Goal: Information Seeking & Learning: Check status

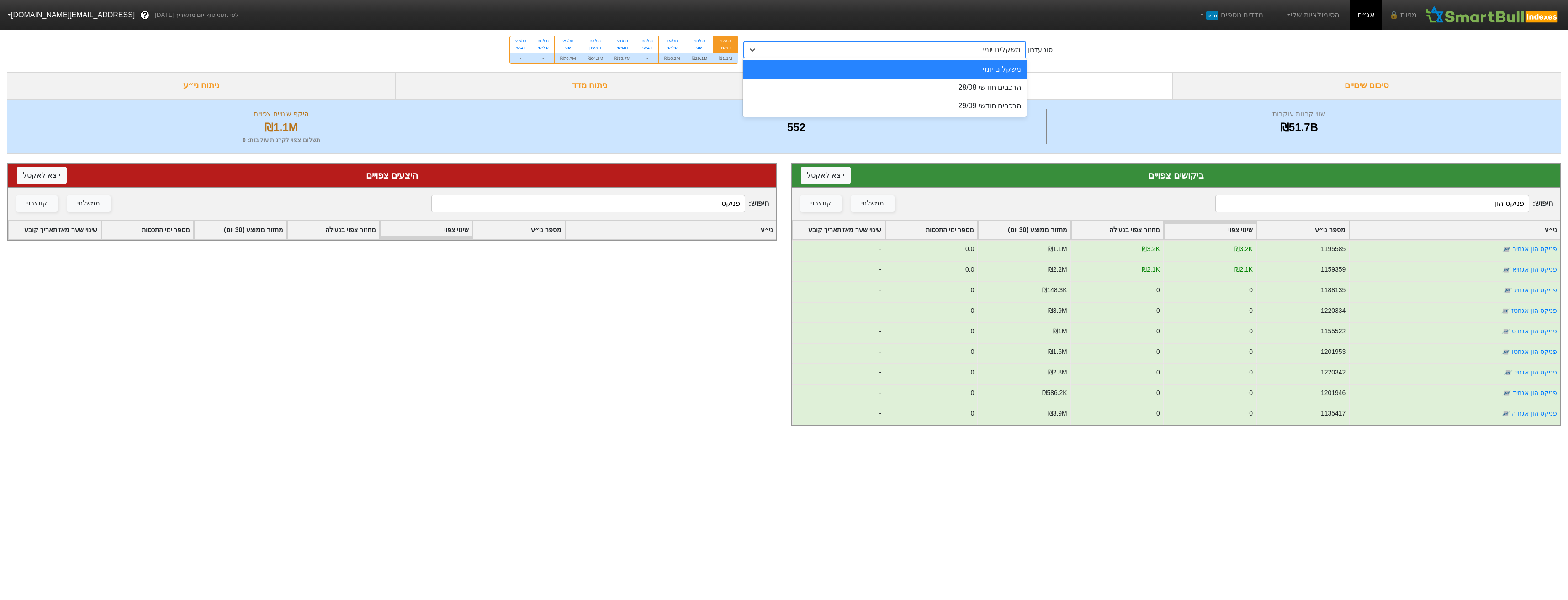
click at [851, 57] on div "משקלים יומי" at bounding box center [893, 50] width 265 height 16
click at [856, 83] on div "הרכבים חודשי 28/08" at bounding box center [885, 88] width 284 height 18
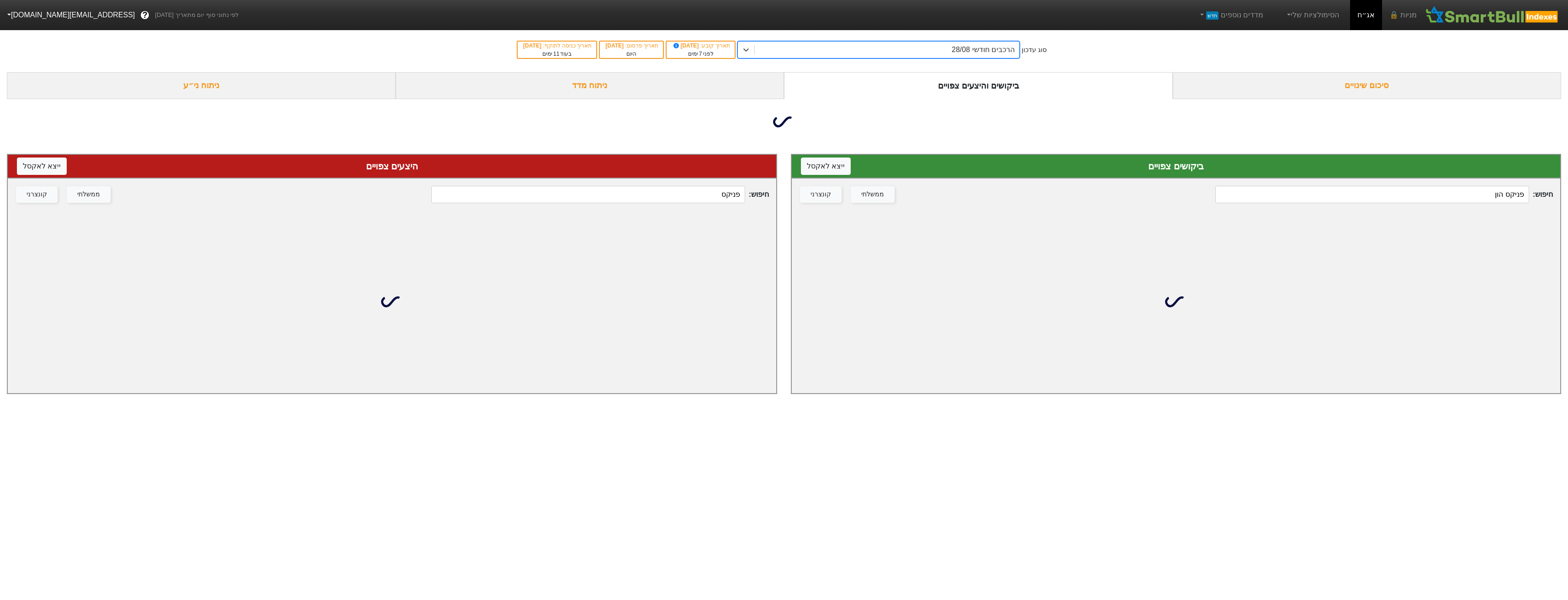
click at [672, 192] on input "פניקס" at bounding box center [588, 194] width 313 height 17
click at [673, 197] on input "פניקס" at bounding box center [588, 194] width 313 height 17
click at [675, 196] on input "פניקס" at bounding box center [588, 194] width 313 height 17
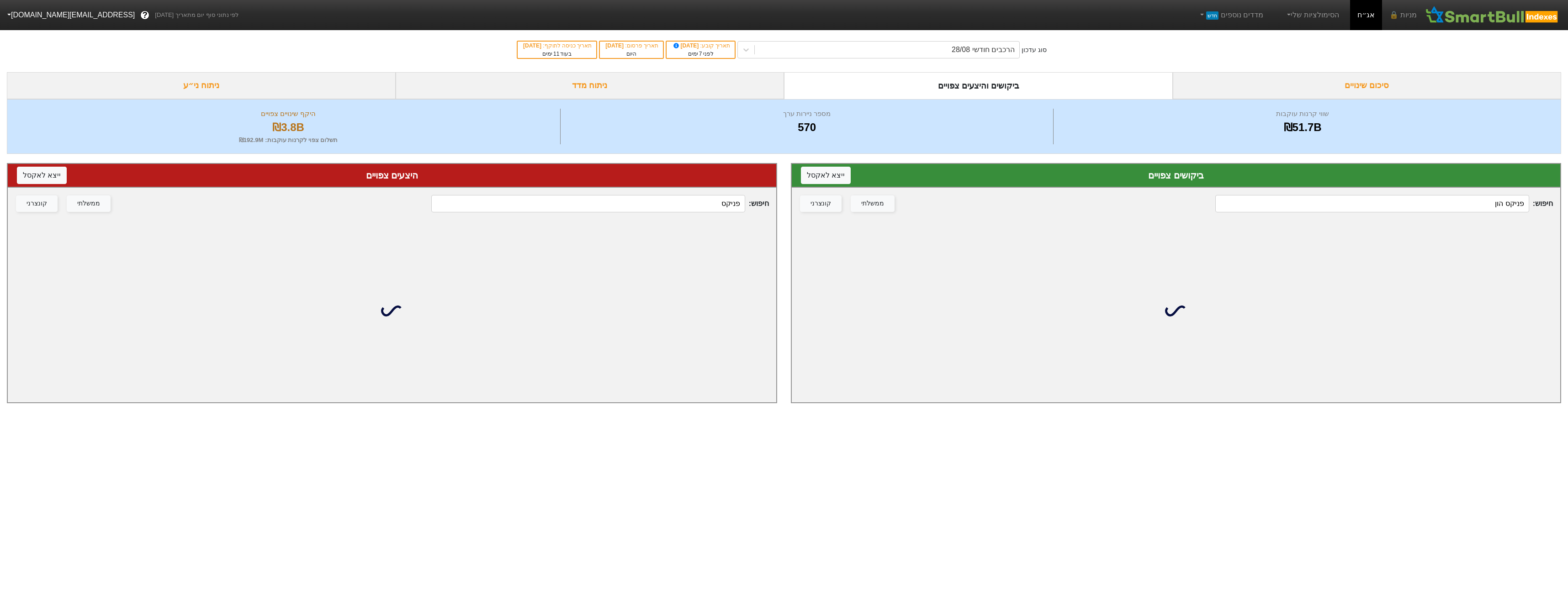
click at [675, 196] on input "פניקס" at bounding box center [588, 203] width 313 height 17
click at [675, 197] on input "פניקס" at bounding box center [588, 203] width 313 height 17
click at [699, 200] on input "פניקס" at bounding box center [588, 203] width 313 height 17
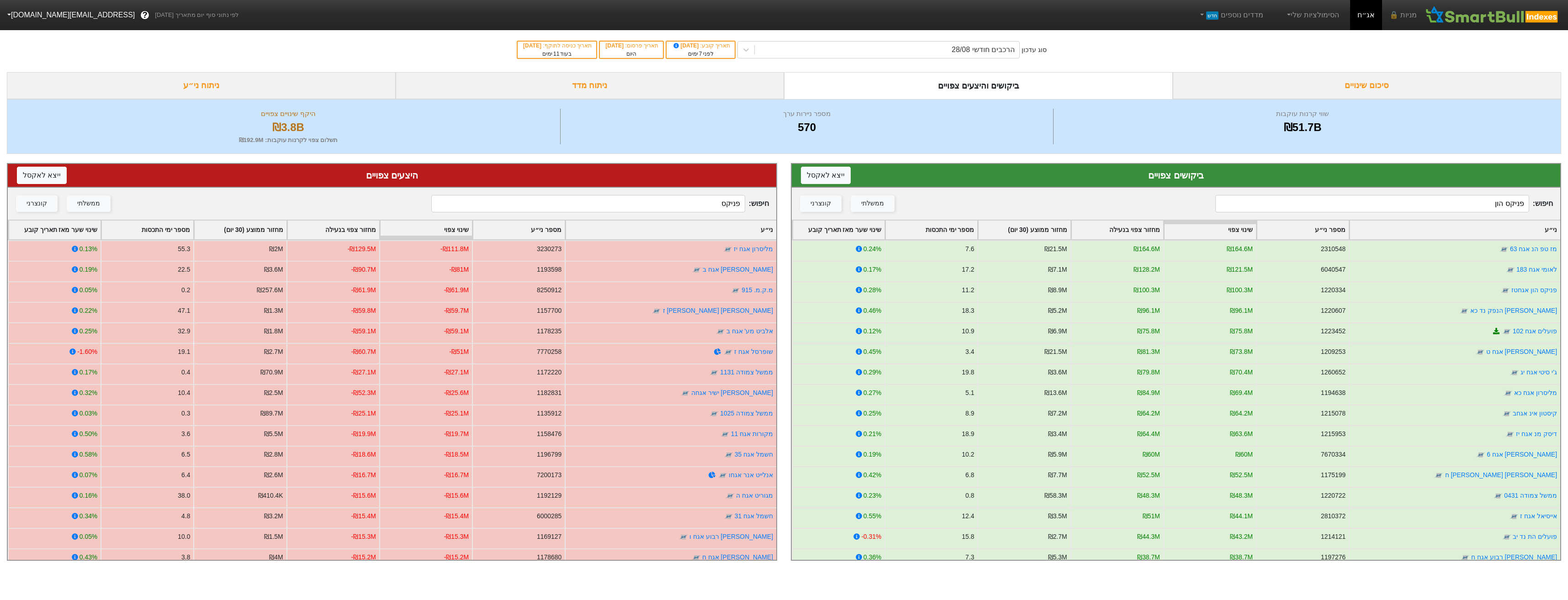
click at [699, 200] on input "פניקס" at bounding box center [588, 203] width 313 height 17
click at [699, 202] on input "פניקס" at bounding box center [588, 203] width 313 height 17
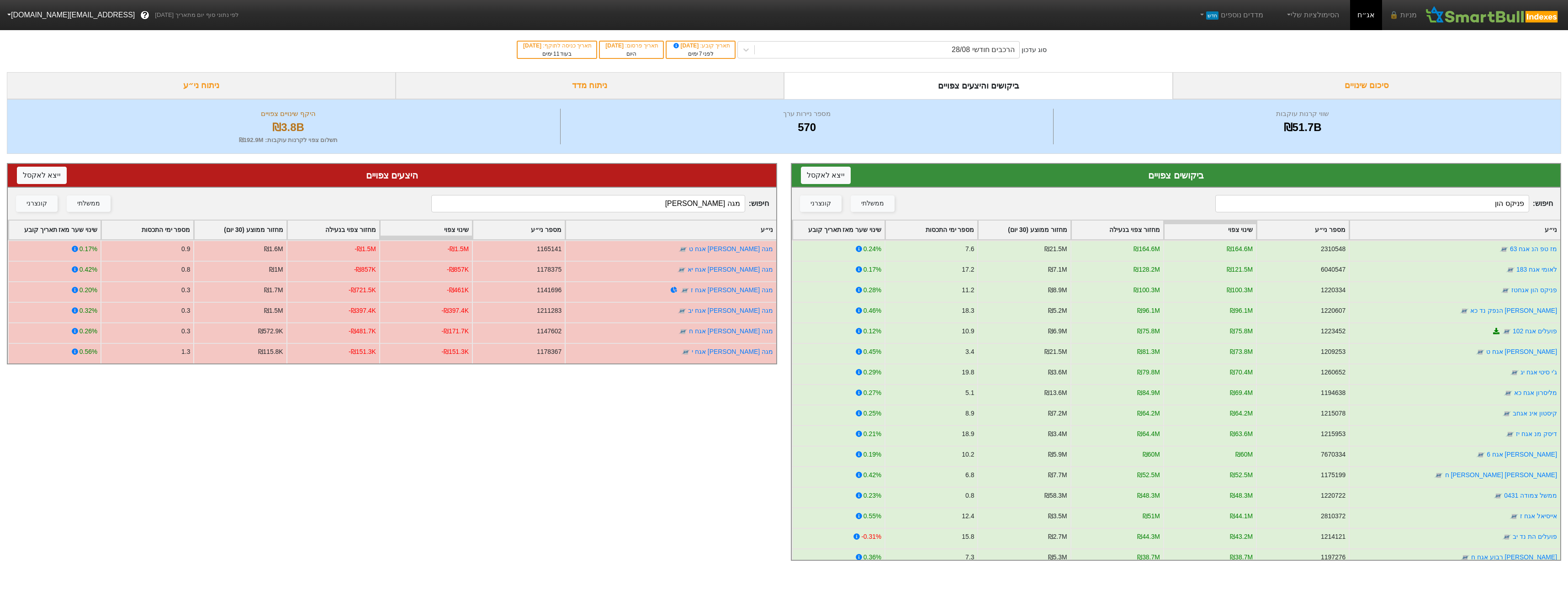
type input "מגה [PERSON_NAME]"
